Goal: Task Accomplishment & Management: Manage account settings

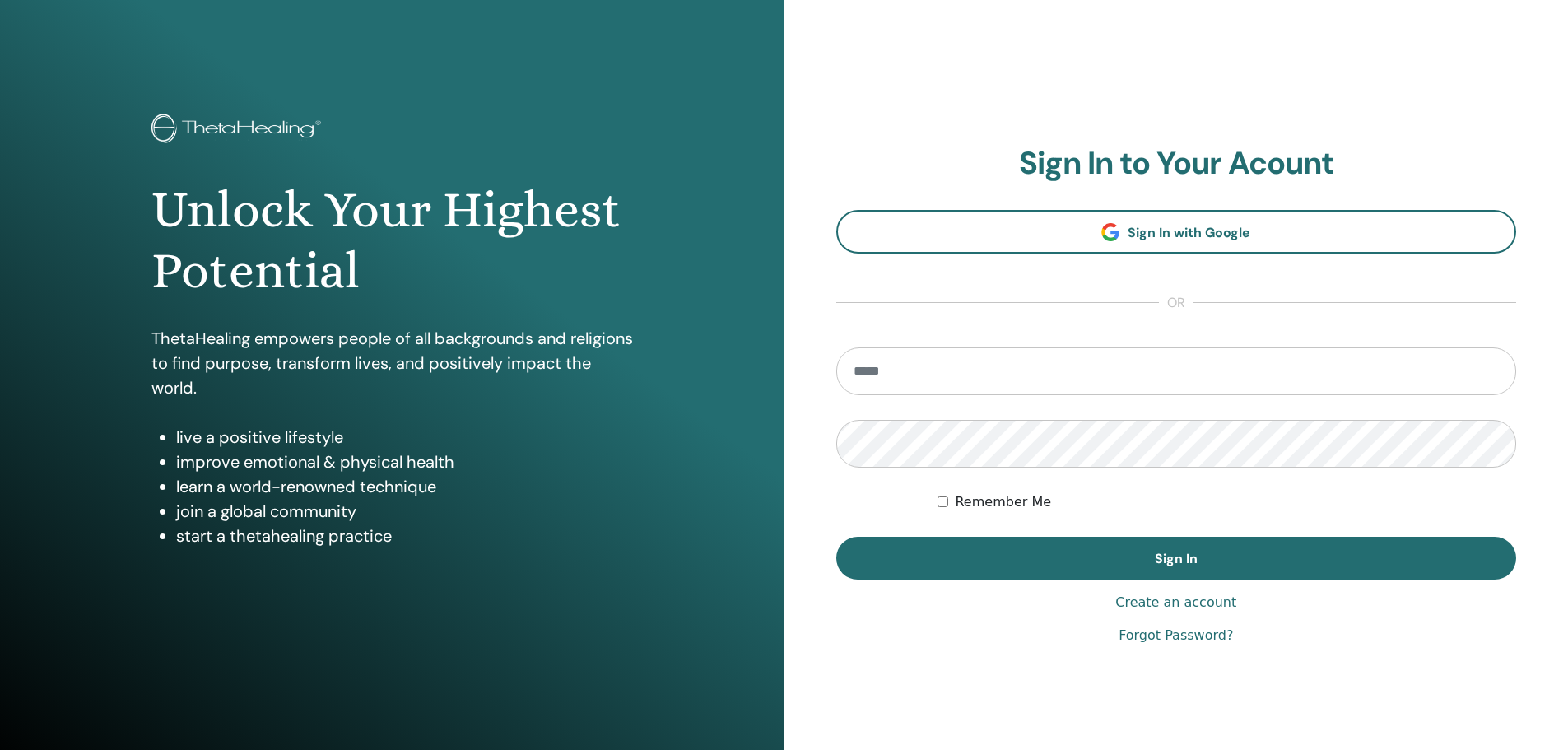
type input "**********"
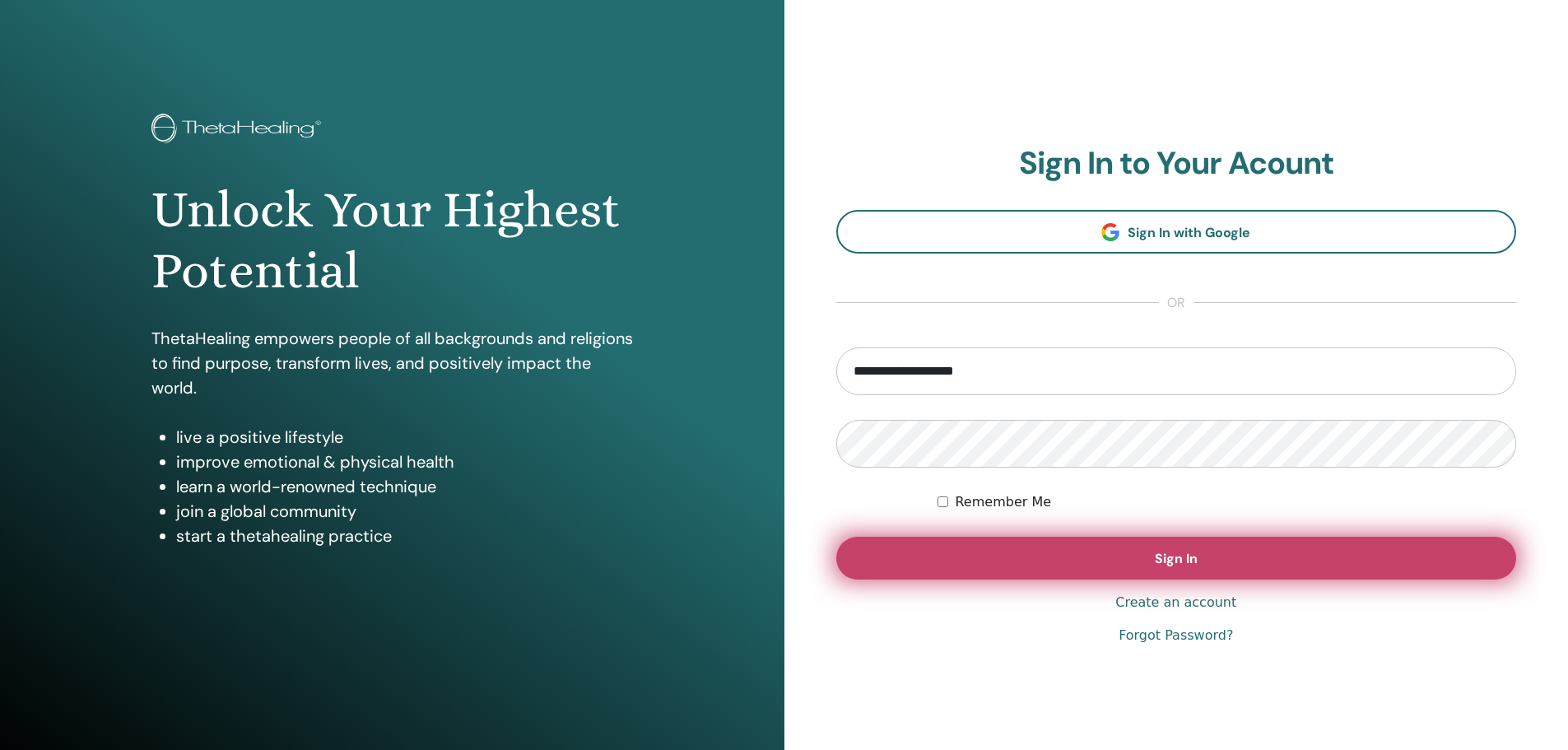
click at [1136, 560] on button "Sign In" at bounding box center [1176, 558] width 681 height 43
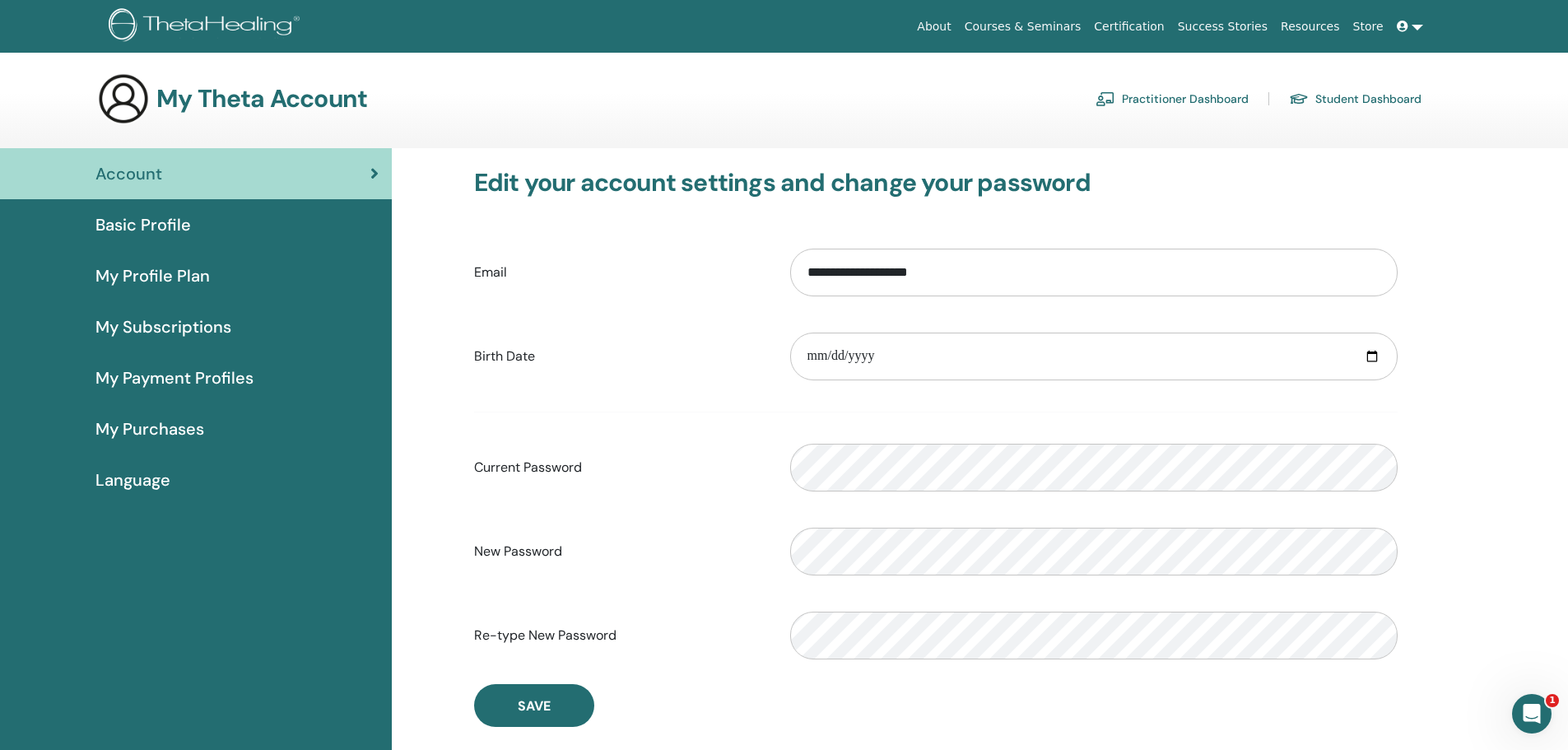
click at [134, 222] on span "Basic Profile" at bounding box center [142, 224] width 95 height 25
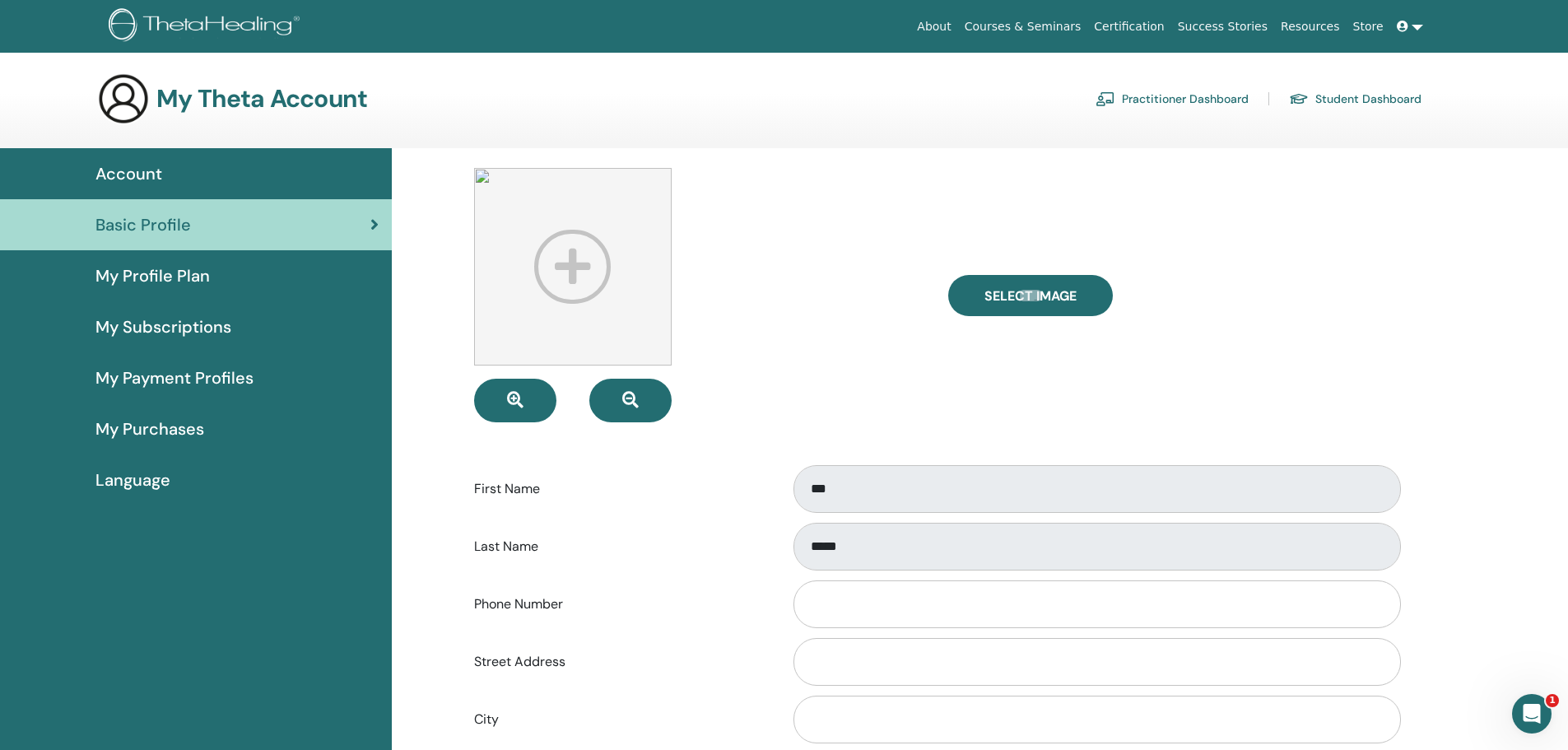
click at [1330, 96] on link "Student Dashboard" at bounding box center [1355, 99] width 132 height 27
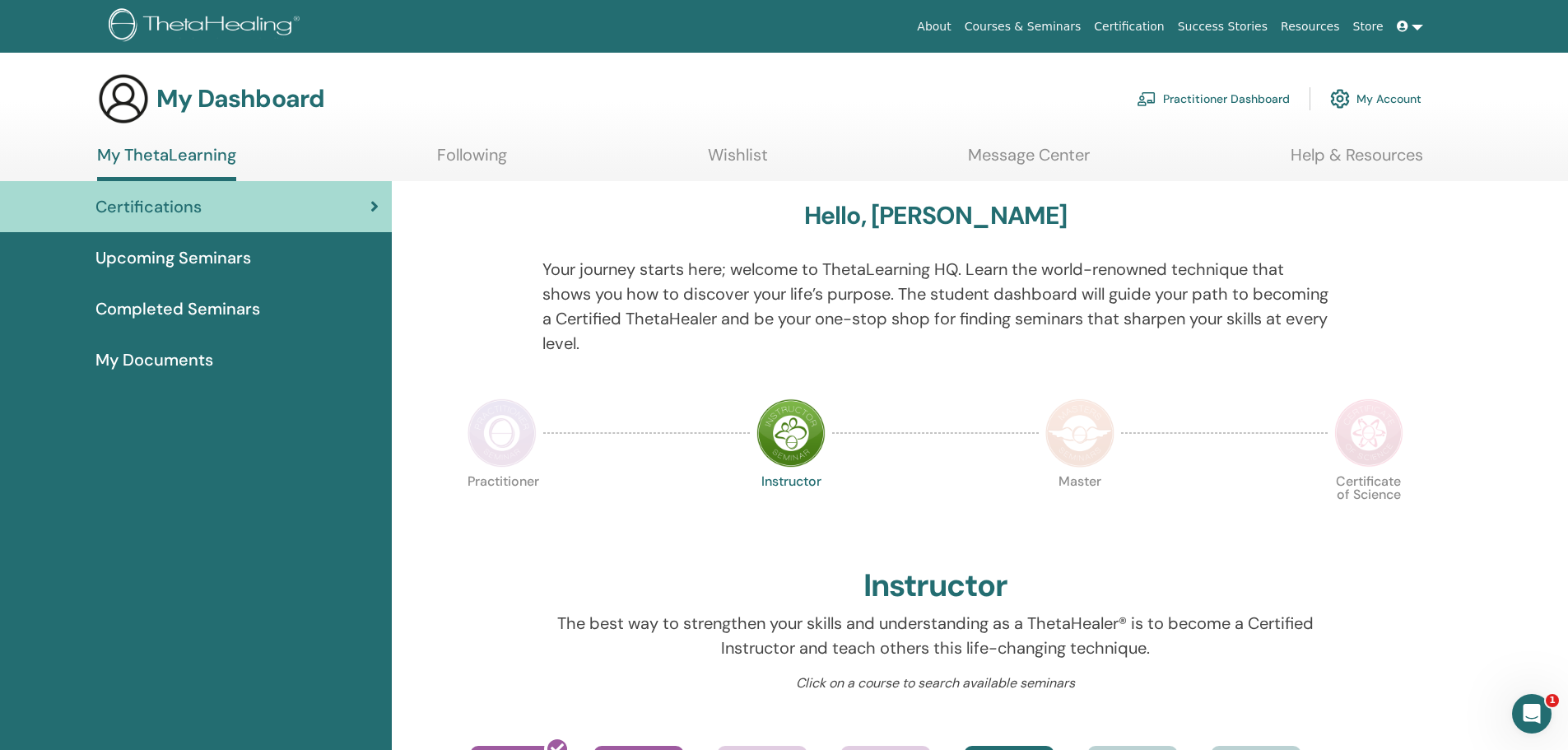
click at [168, 305] on span "Completed Seminars" at bounding box center [178, 308] width 165 height 25
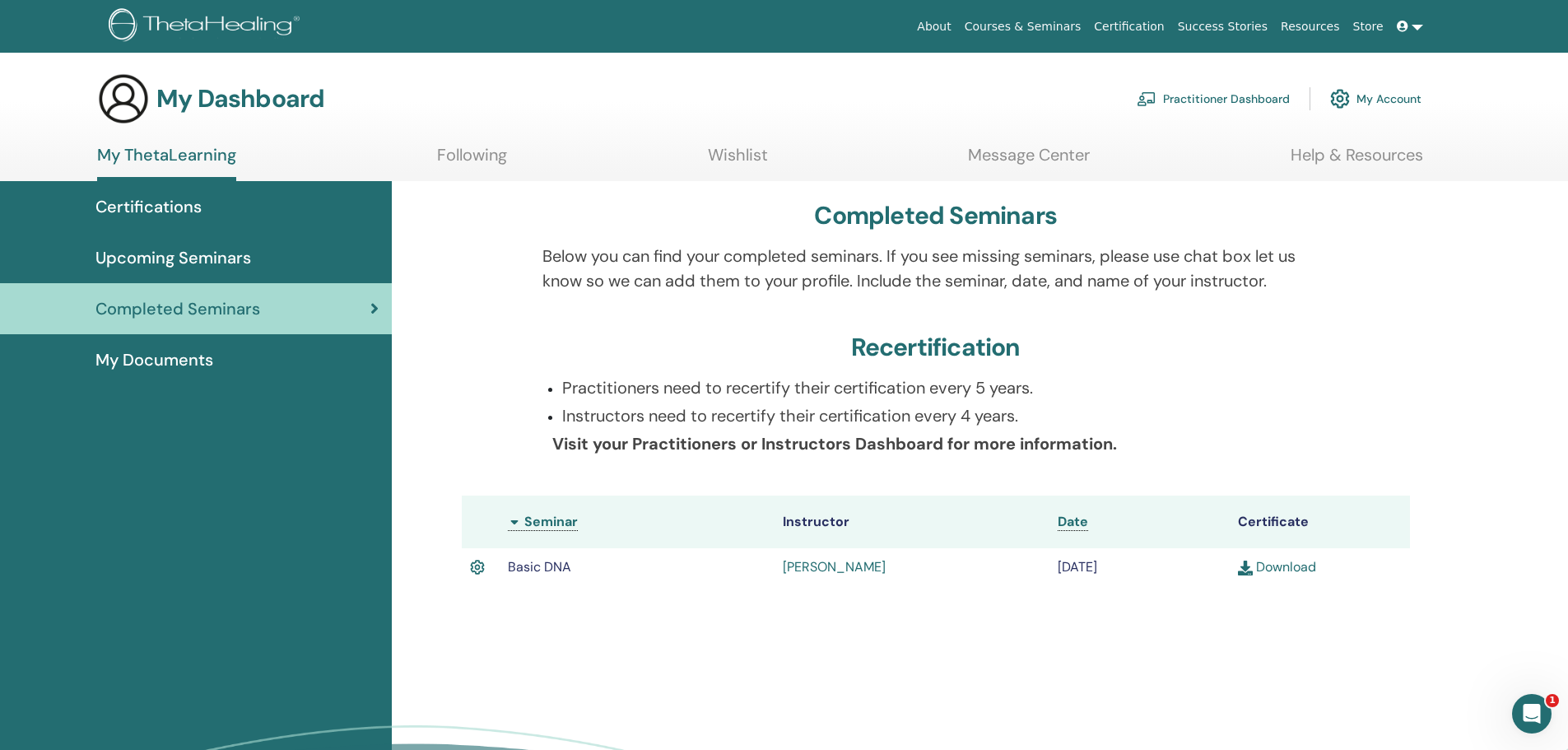
click at [173, 368] on span "My Documents" at bounding box center [154, 360] width 118 height 25
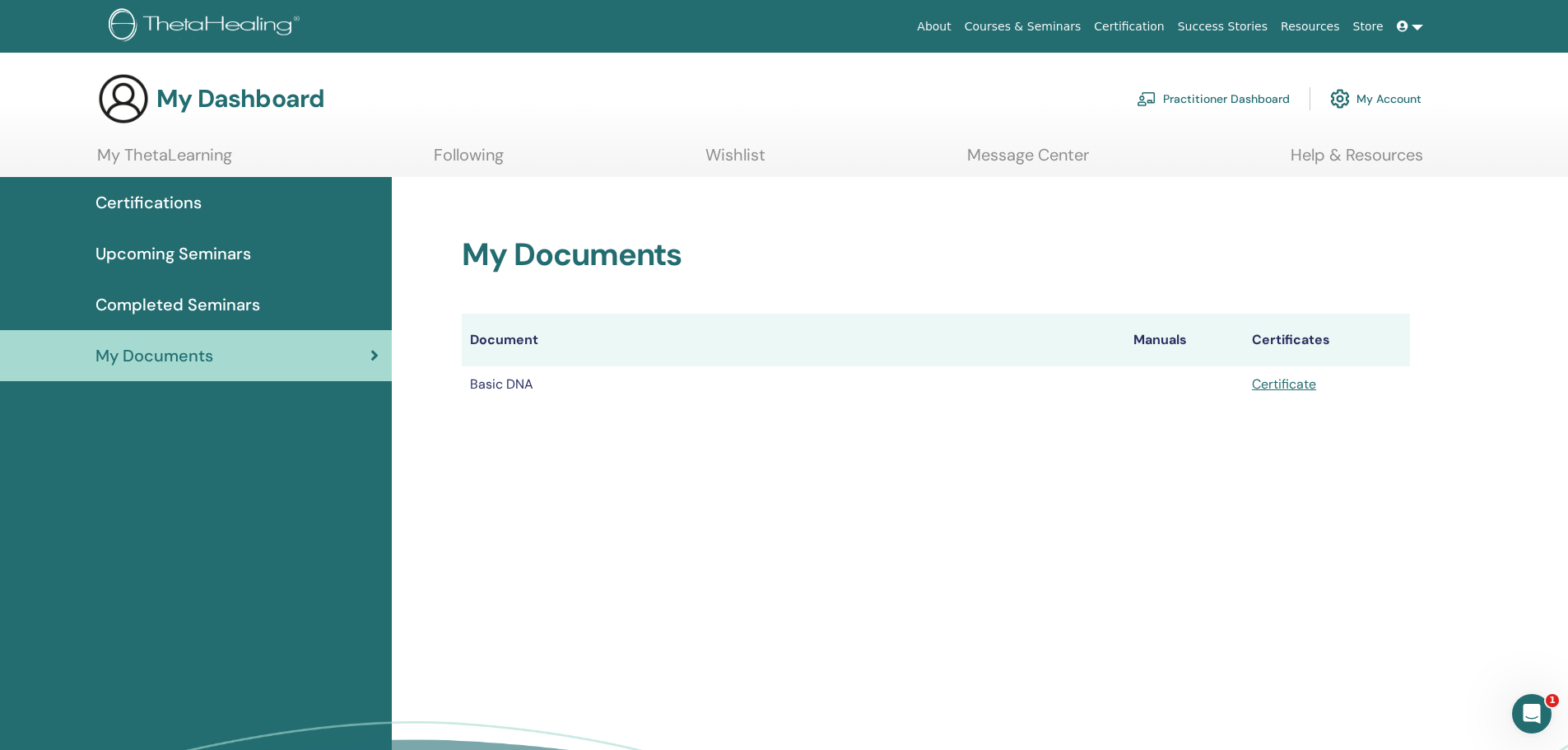
click at [179, 203] on span "Certifications" at bounding box center [148, 203] width 106 height 25
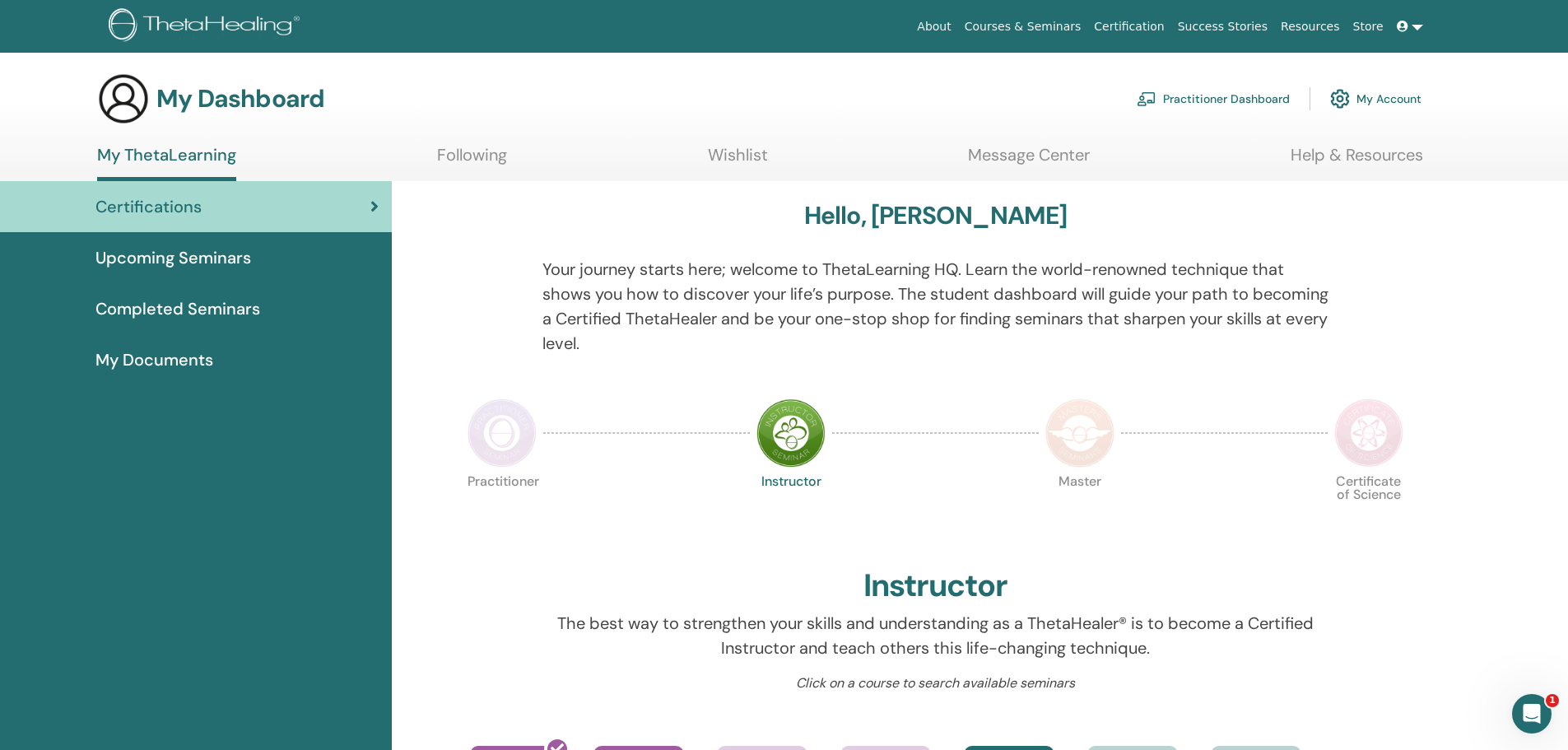
click at [476, 154] on link "Following" at bounding box center [472, 160] width 70 height 32
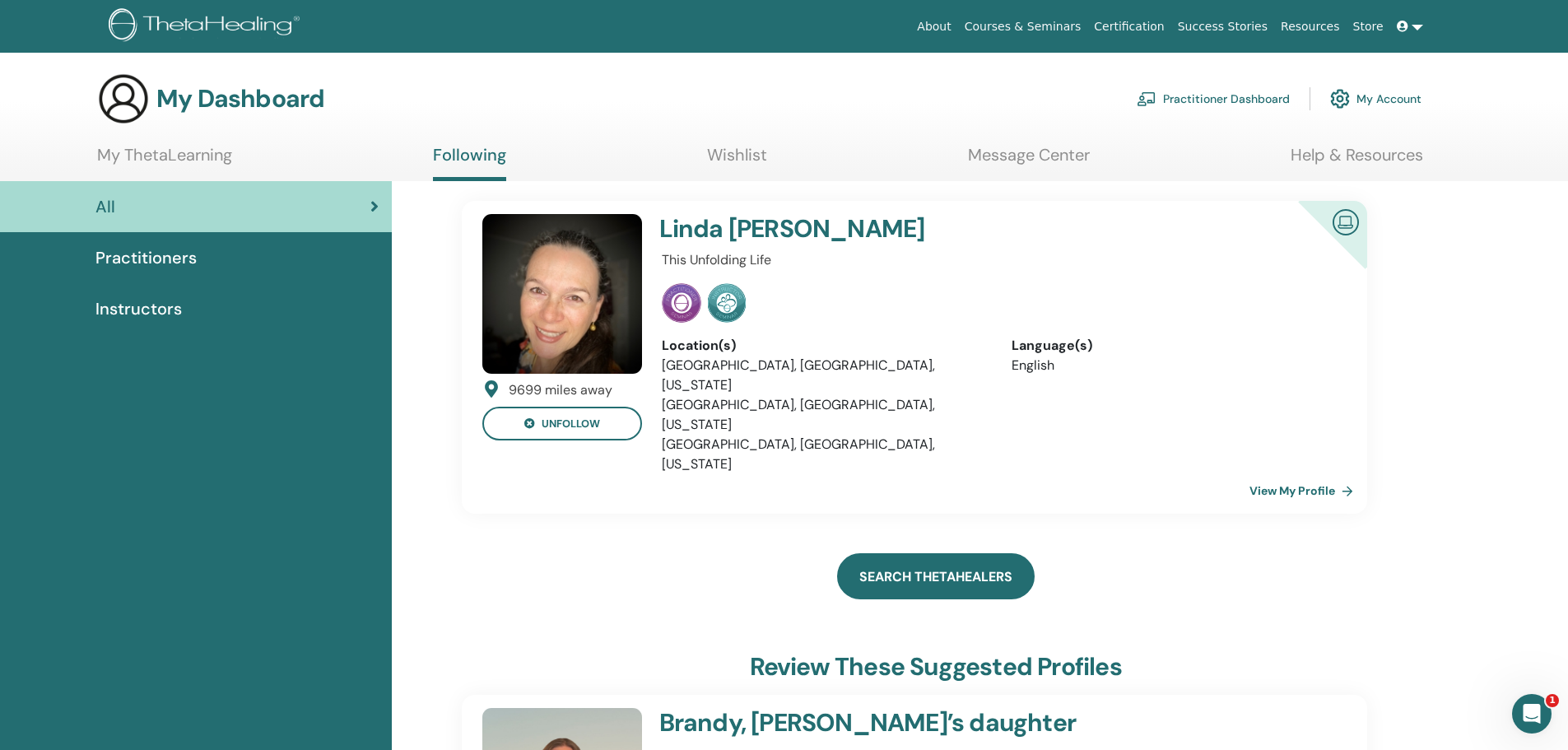
click at [917, 553] on link "Search ThetaHealers" at bounding box center [935, 577] width 197 height 46
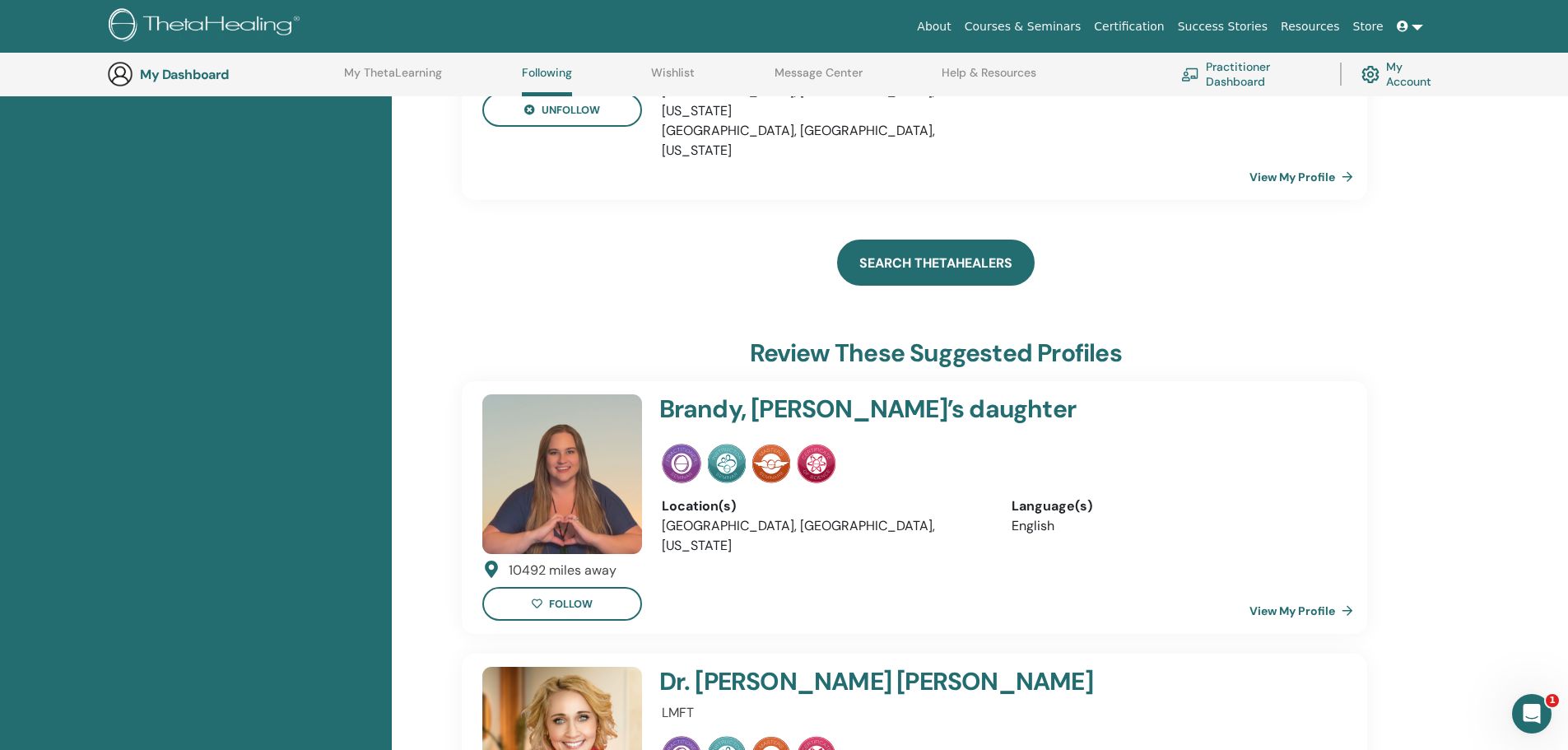
scroll to position [455, 0]
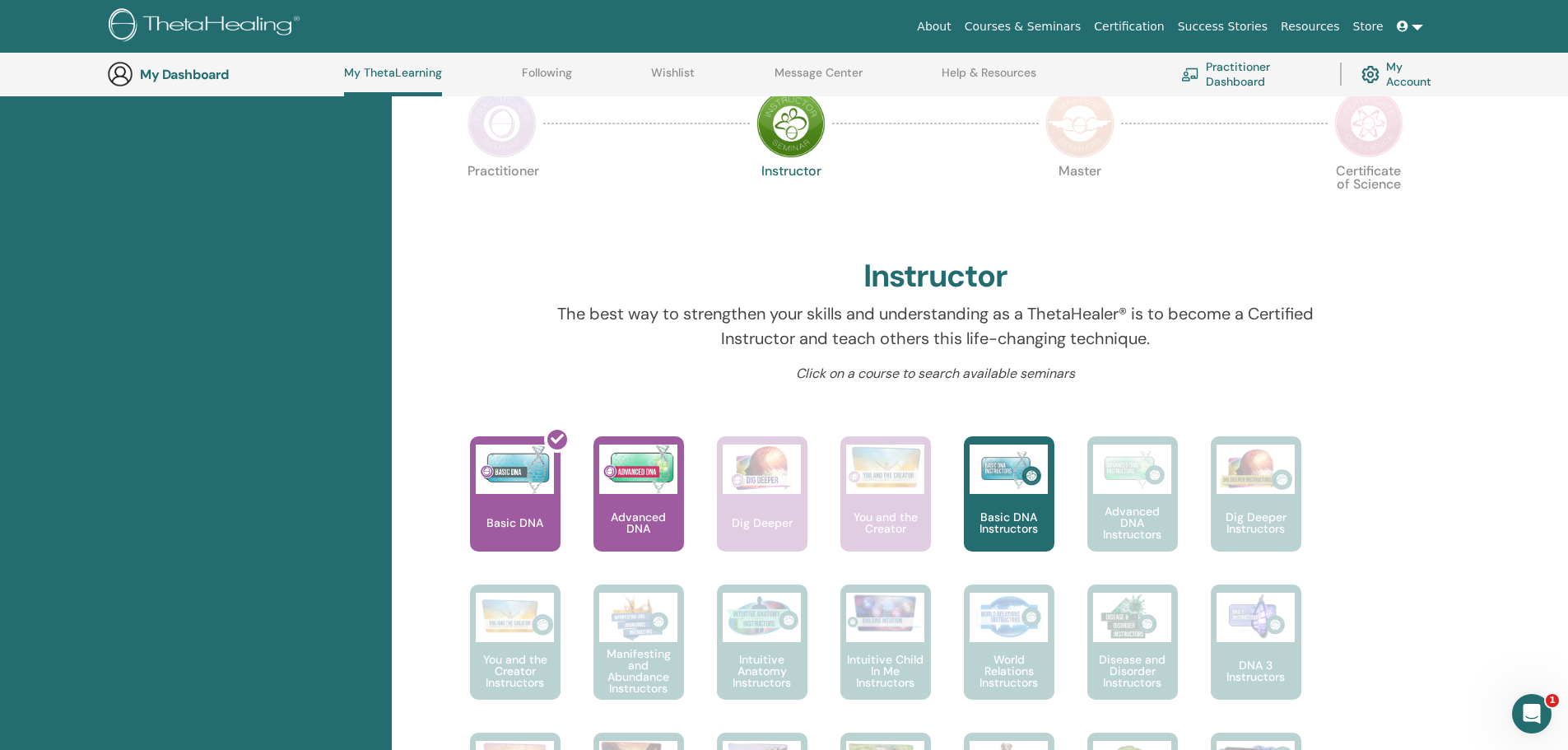
scroll to position [455, 0]
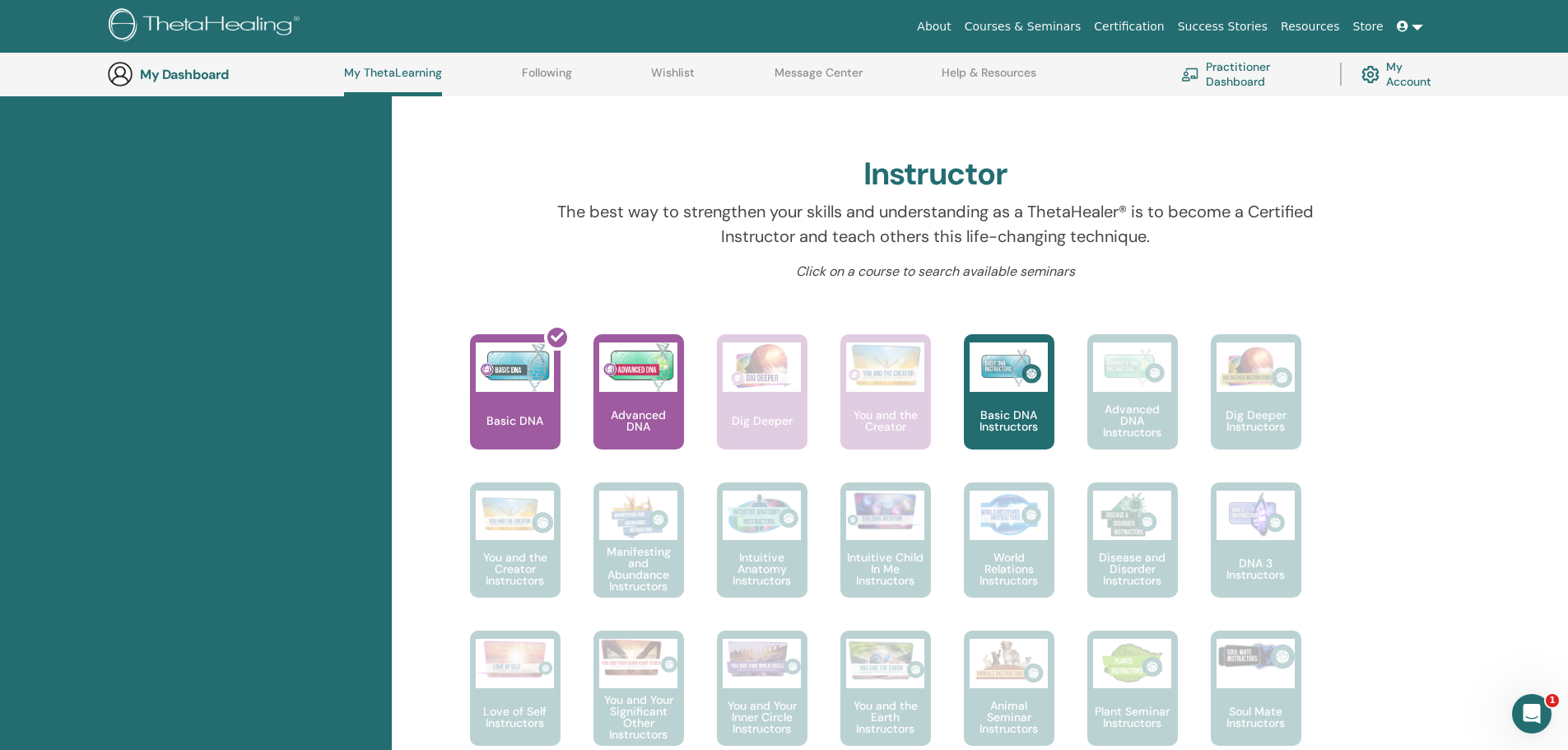
click at [547, 72] on link "Following" at bounding box center [547, 79] width 51 height 27
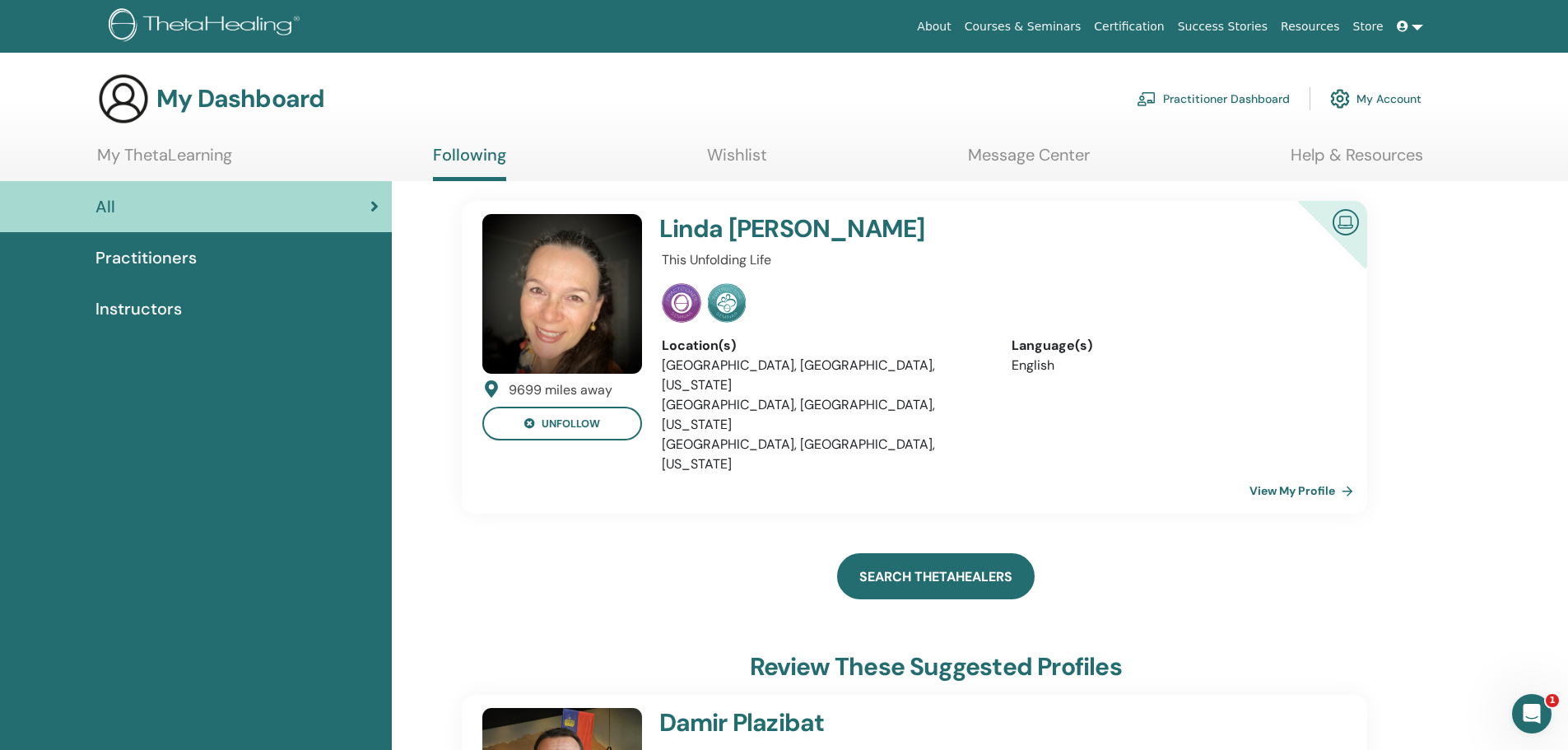
click at [966, 553] on link "Search ThetaHealers" at bounding box center [935, 577] width 197 height 46
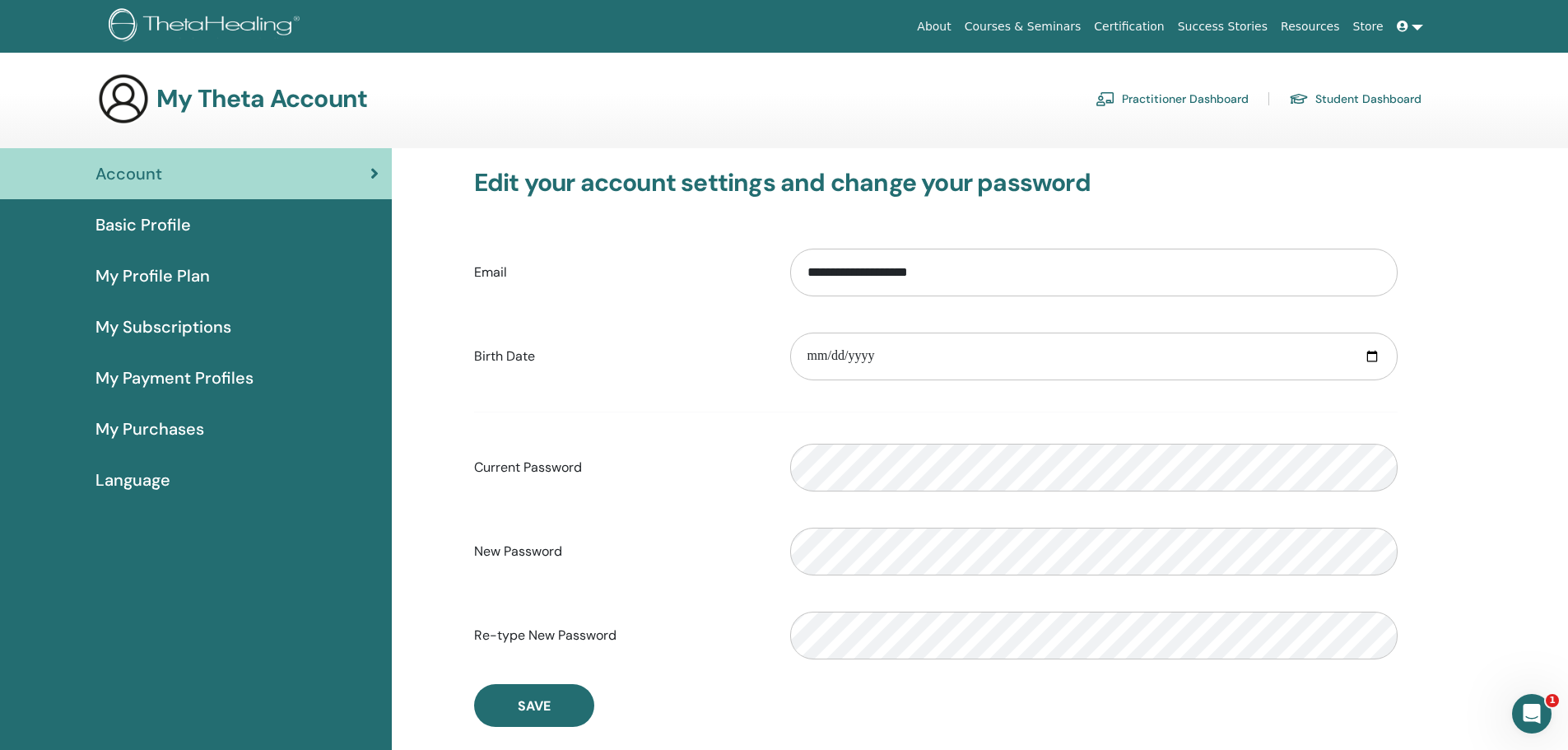
click at [133, 226] on span "Basic Profile" at bounding box center [142, 224] width 95 height 25
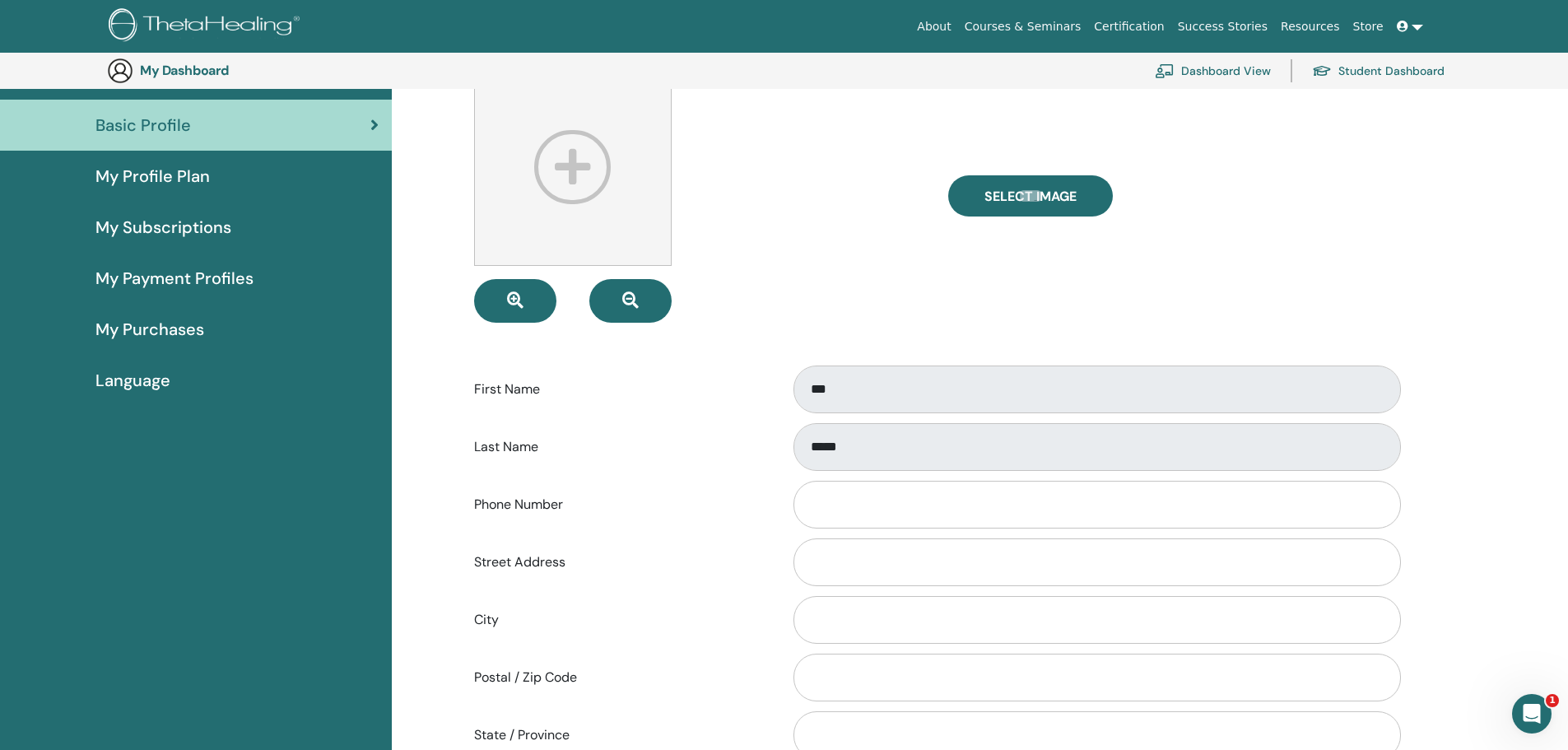
scroll to position [118, 0]
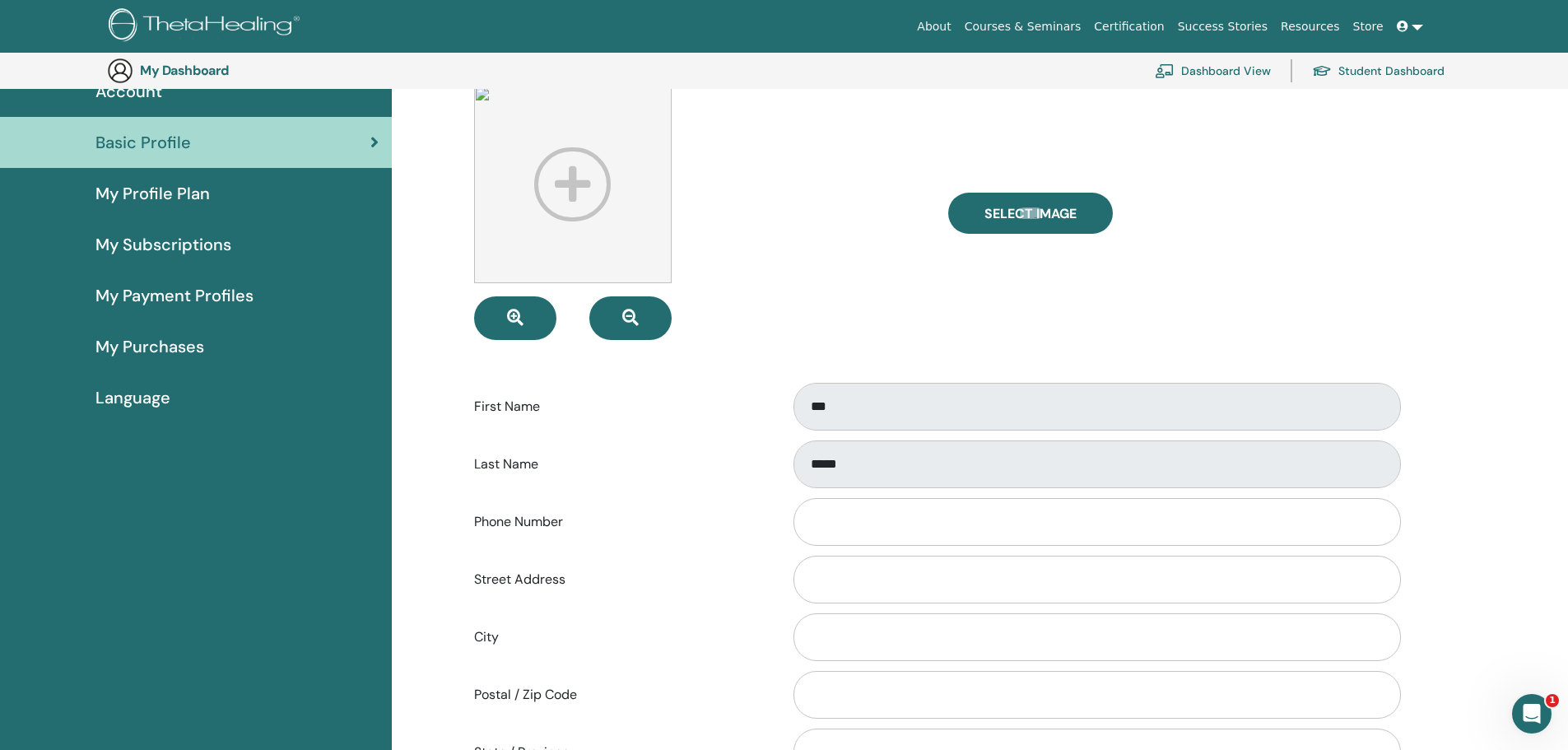
click at [179, 200] on span "My Profile Plan" at bounding box center [152, 193] width 114 height 25
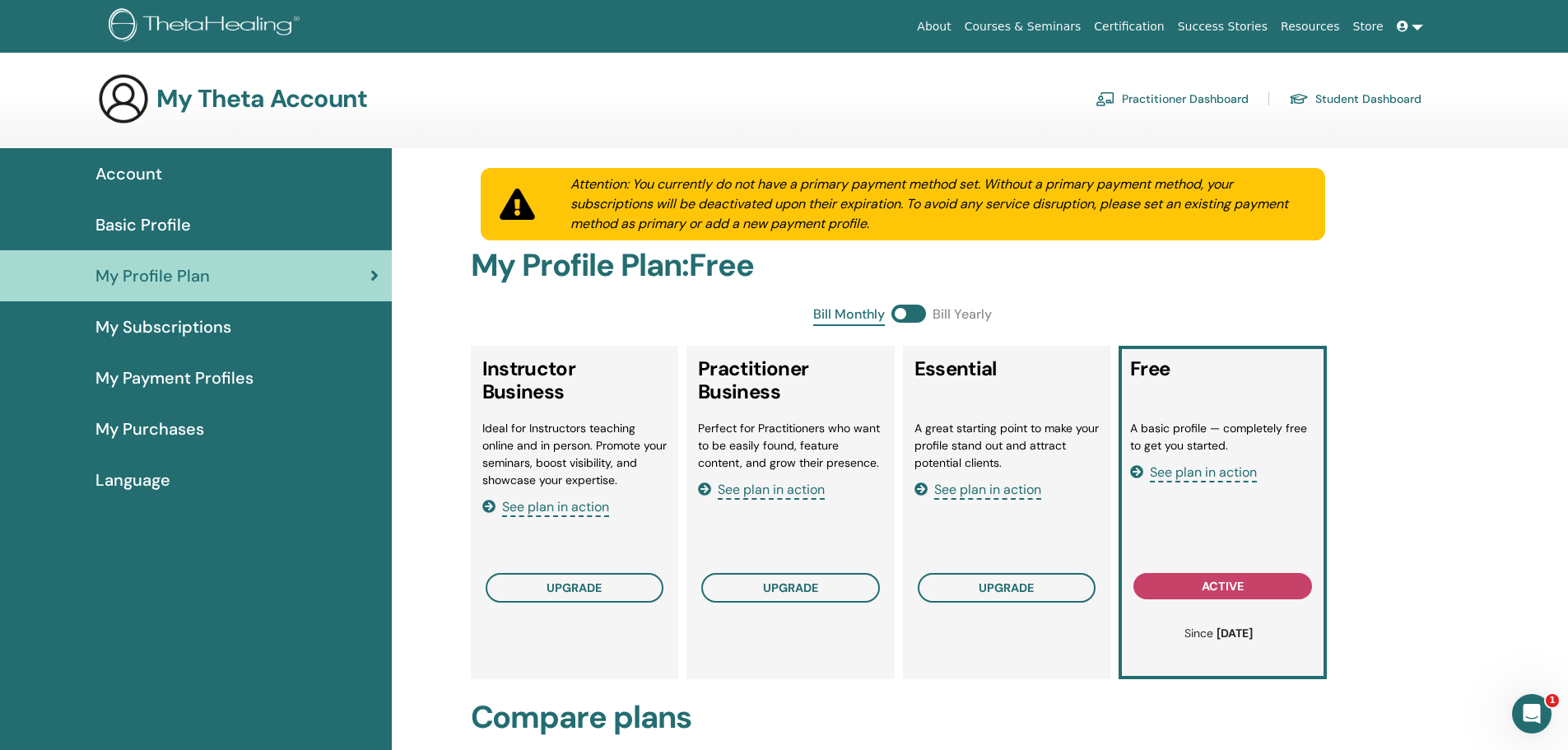
click at [1178, 483] on div "A basic profile — completely free to get you started. See plan in action" at bounding box center [1223, 491] width 185 height 143
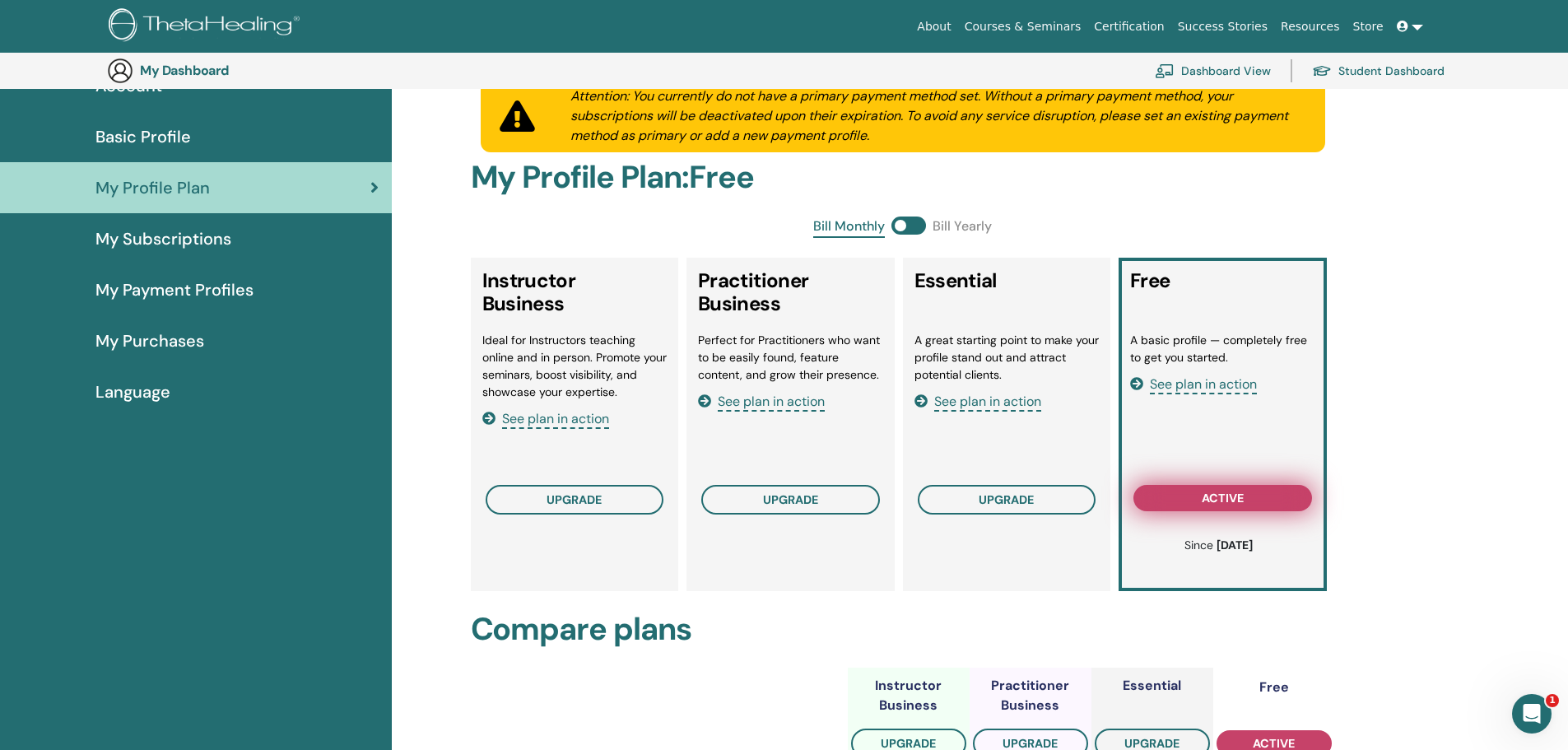
scroll to position [118, 0]
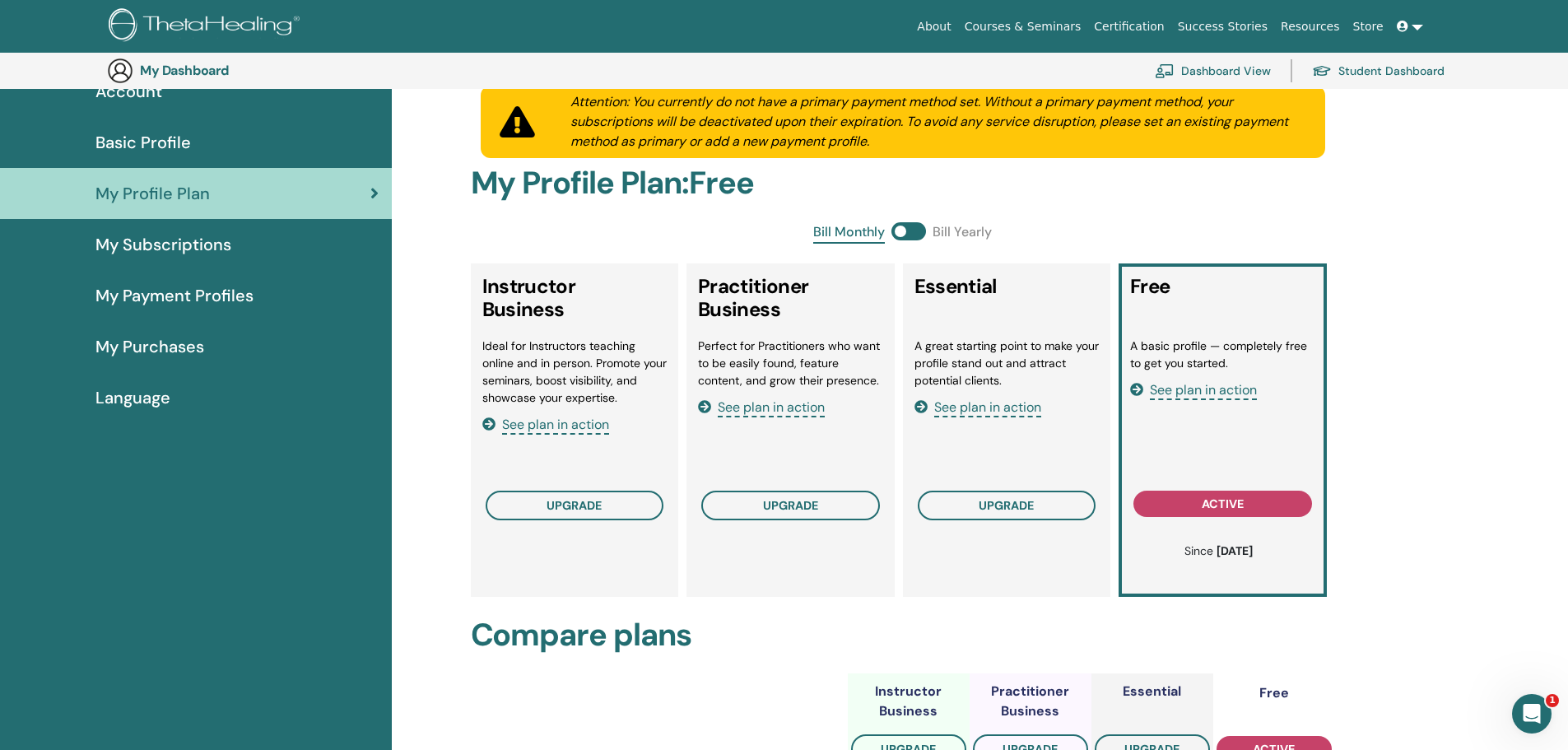
click at [1202, 388] on span "See plan in action" at bounding box center [1203, 390] width 107 height 19
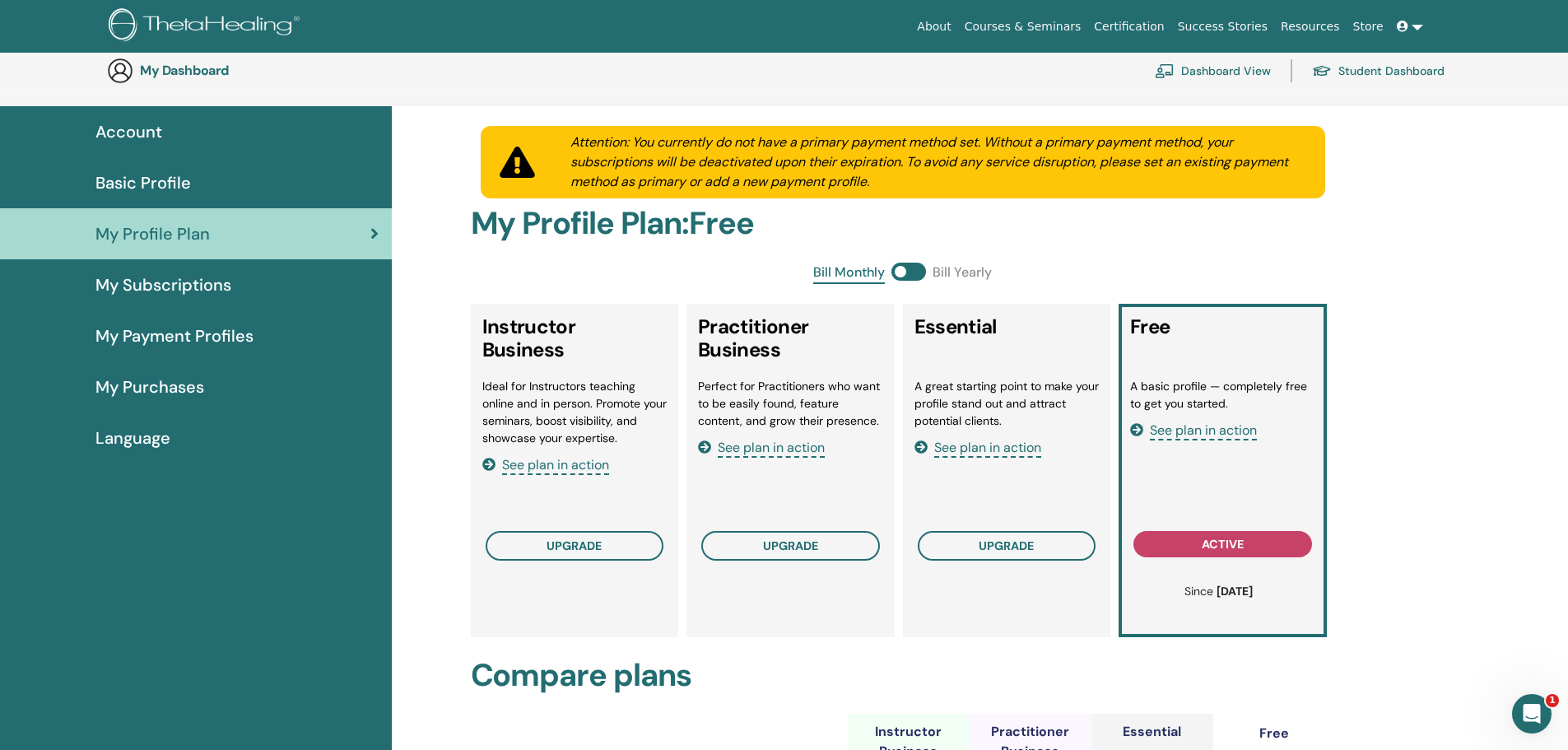
scroll to position [0, 0]
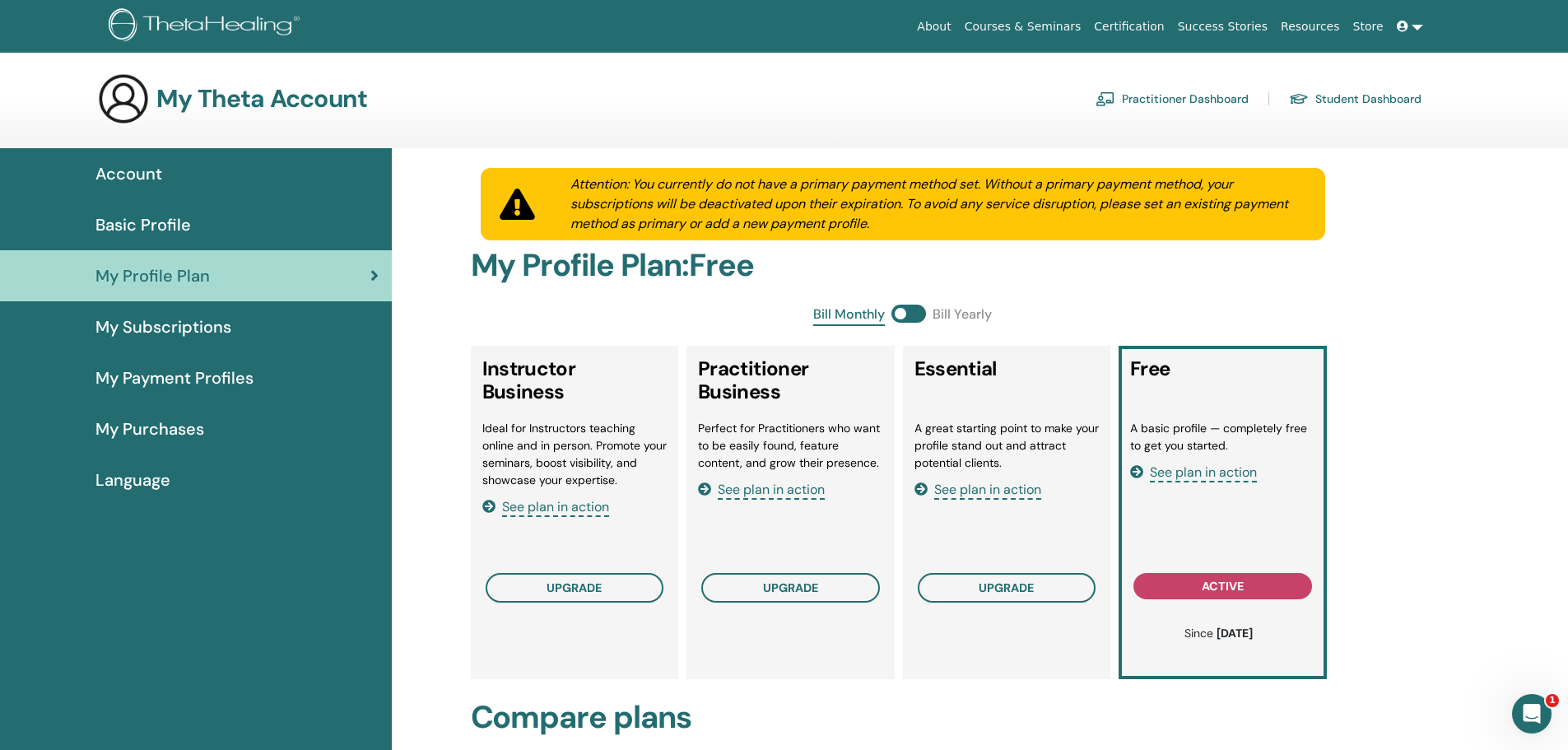
click at [920, 311] on span at bounding box center [909, 313] width 34 height 18
click at [201, 328] on span "My Subscriptions" at bounding box center [163, 326] width 136 height 25
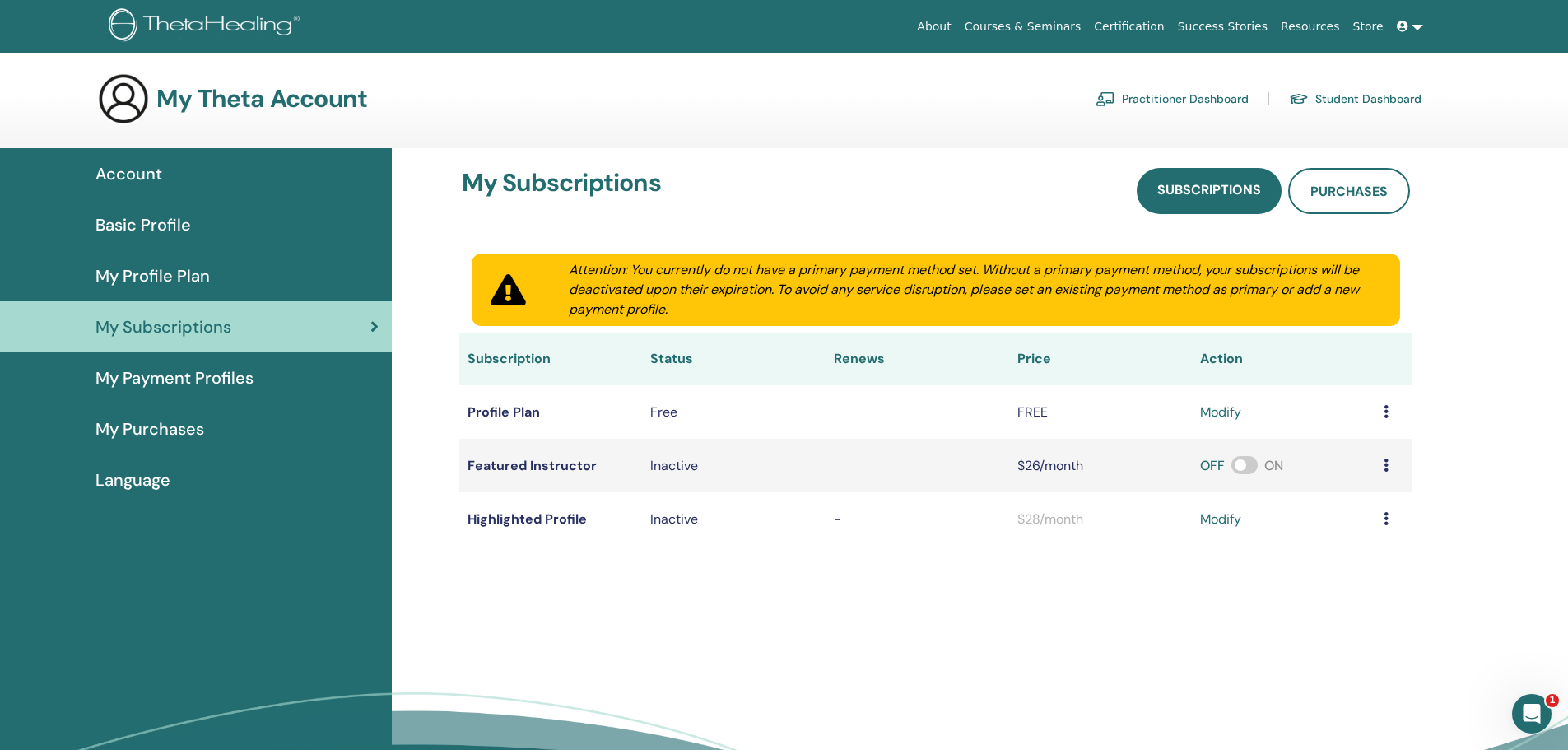
click at [166, 426] on span "My Purchases" at bounding box center [149, 428] width 109 height 25
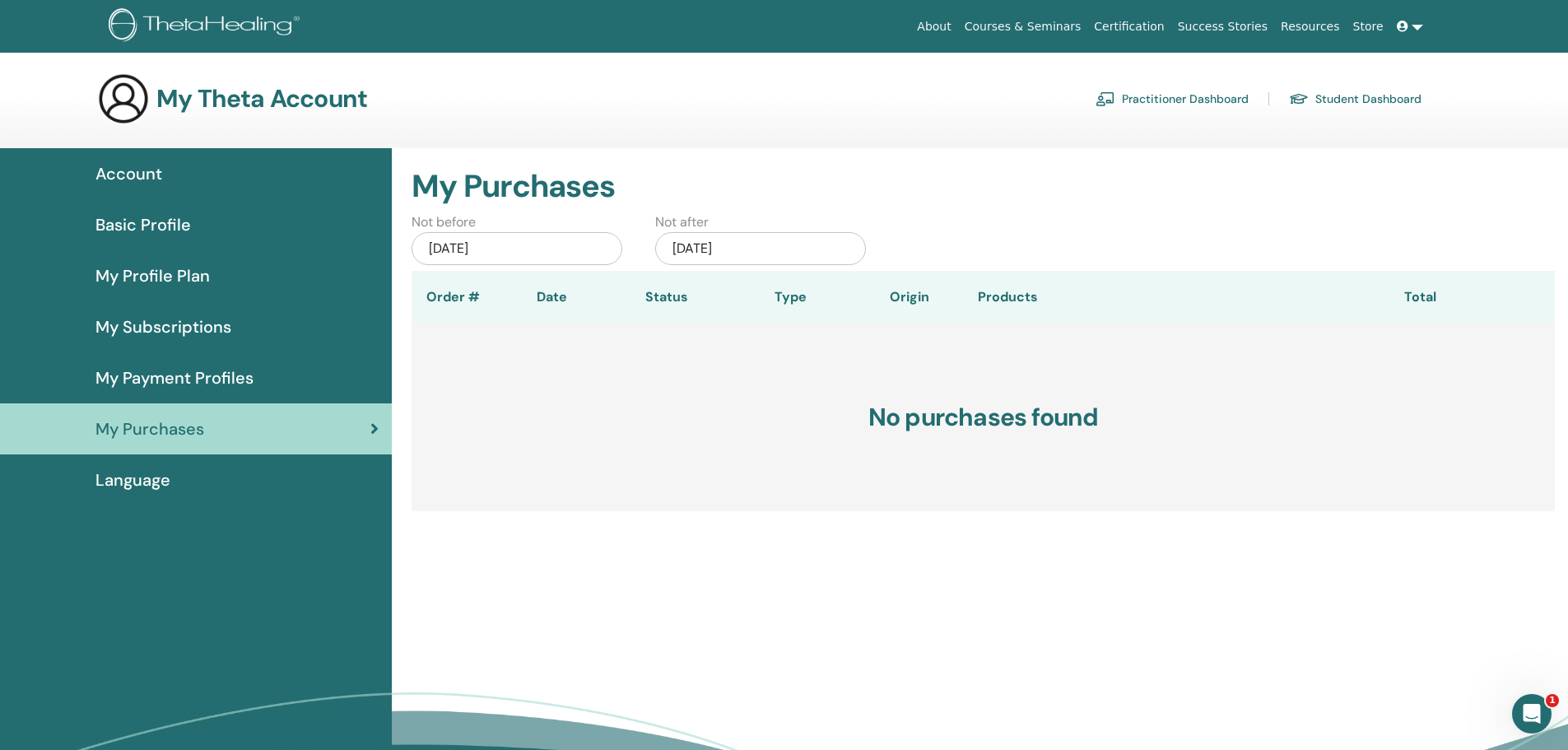
click at [150, 489] on span "Language" at bounding box center [132, 480] width 75 height 25
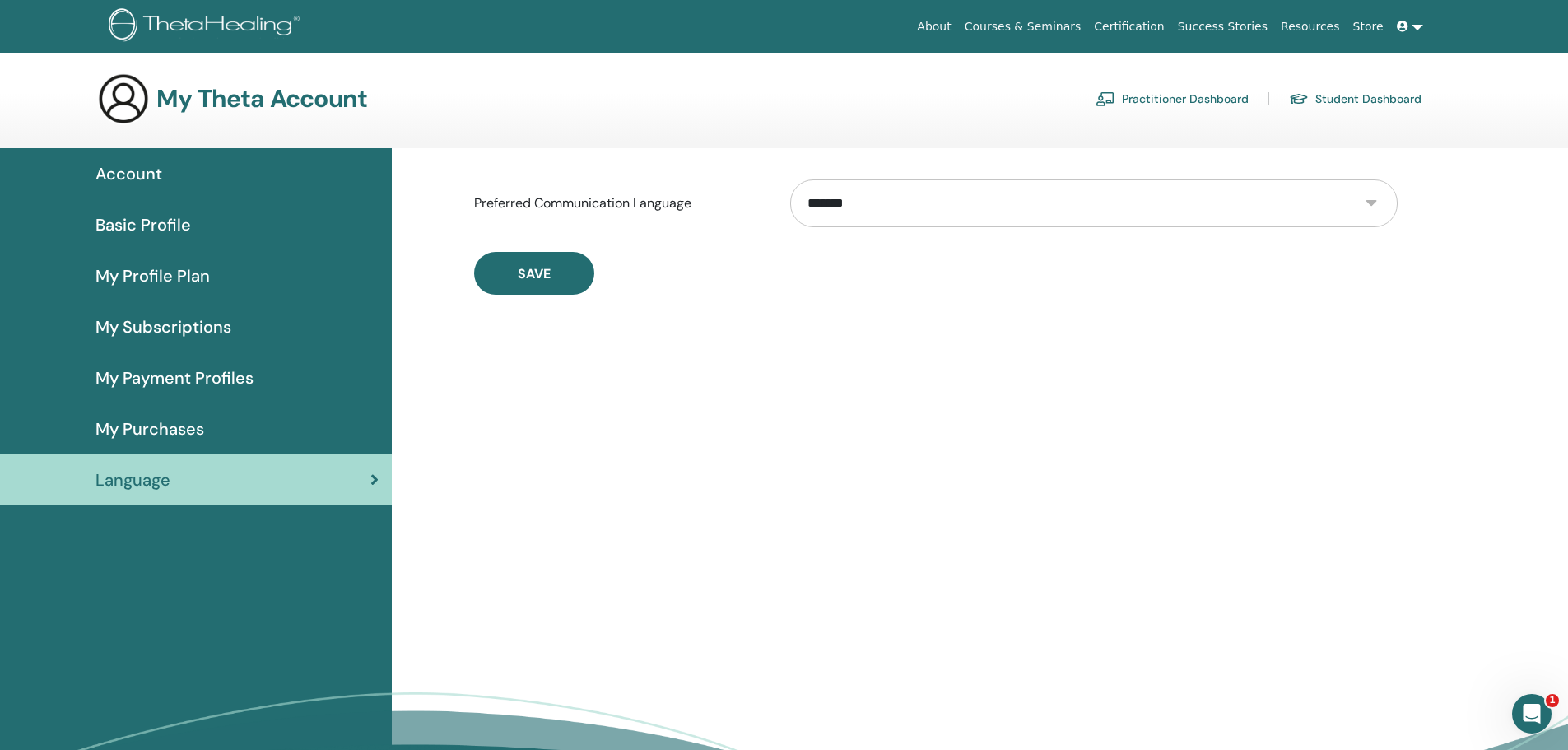
click at [149, 320] on span "My Subscriptions" at bounding box center [163, 326] width 136 height 25
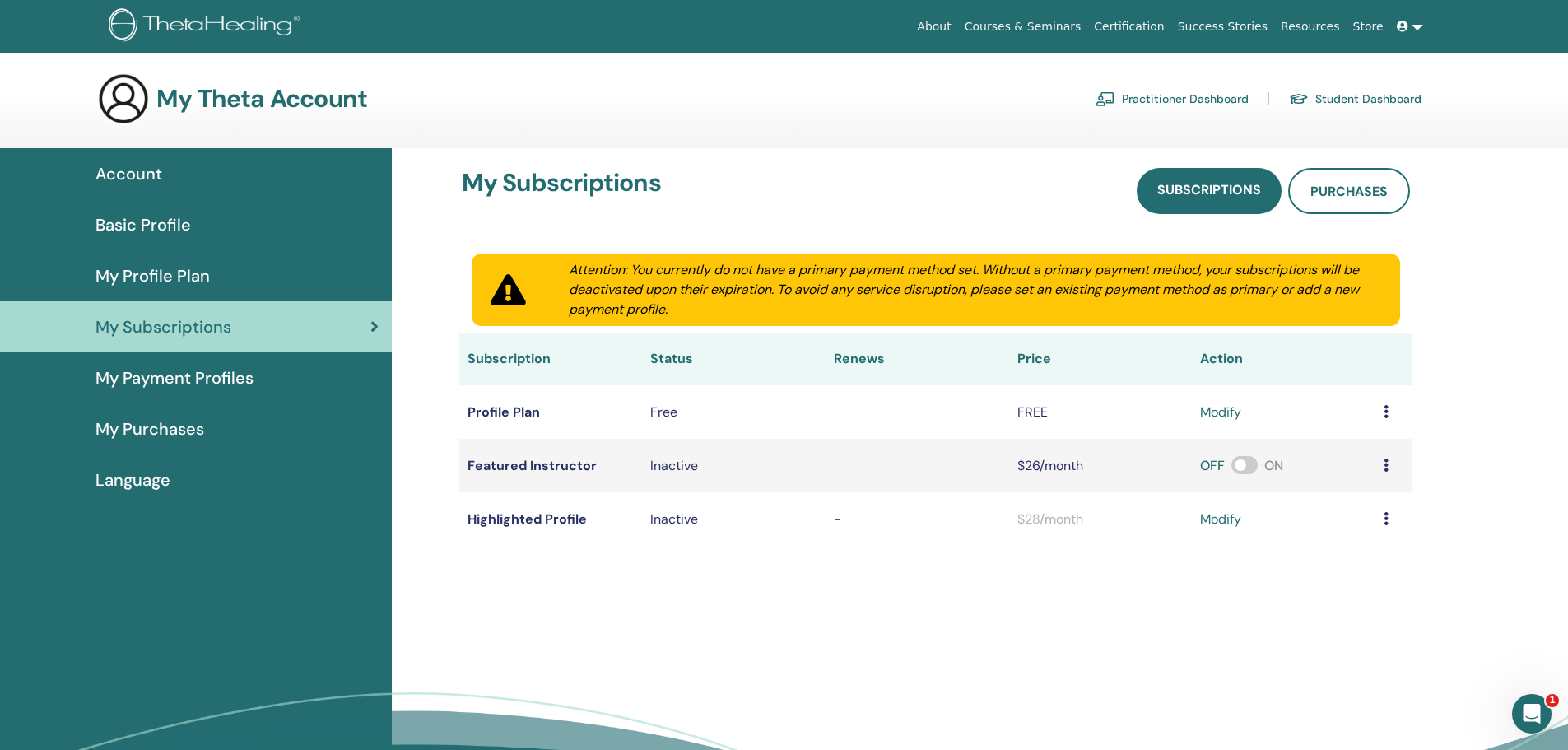
click at [127, 173] on span "Account" at bounding box center [129, 173] width 67 height 25
